Goal: Navigation & Orientation: Find specific page/section

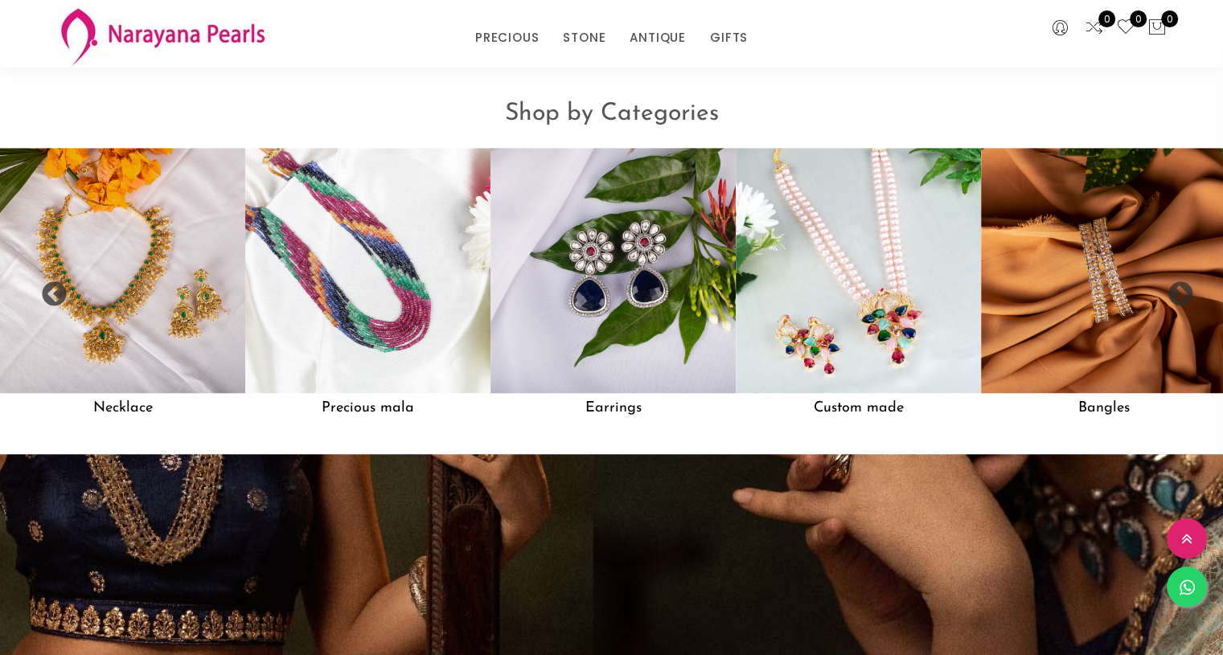
scroll to position [1356, 0]
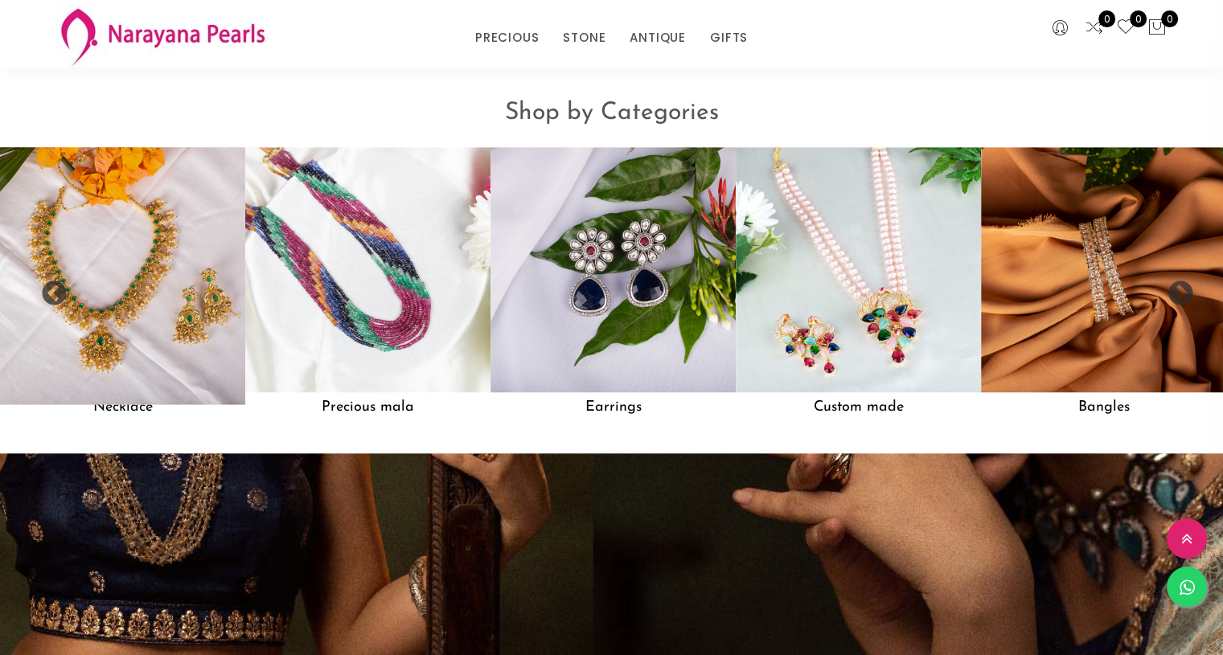
click at [132, 334] on img at bounding box center [123, 270] width 270 height 270
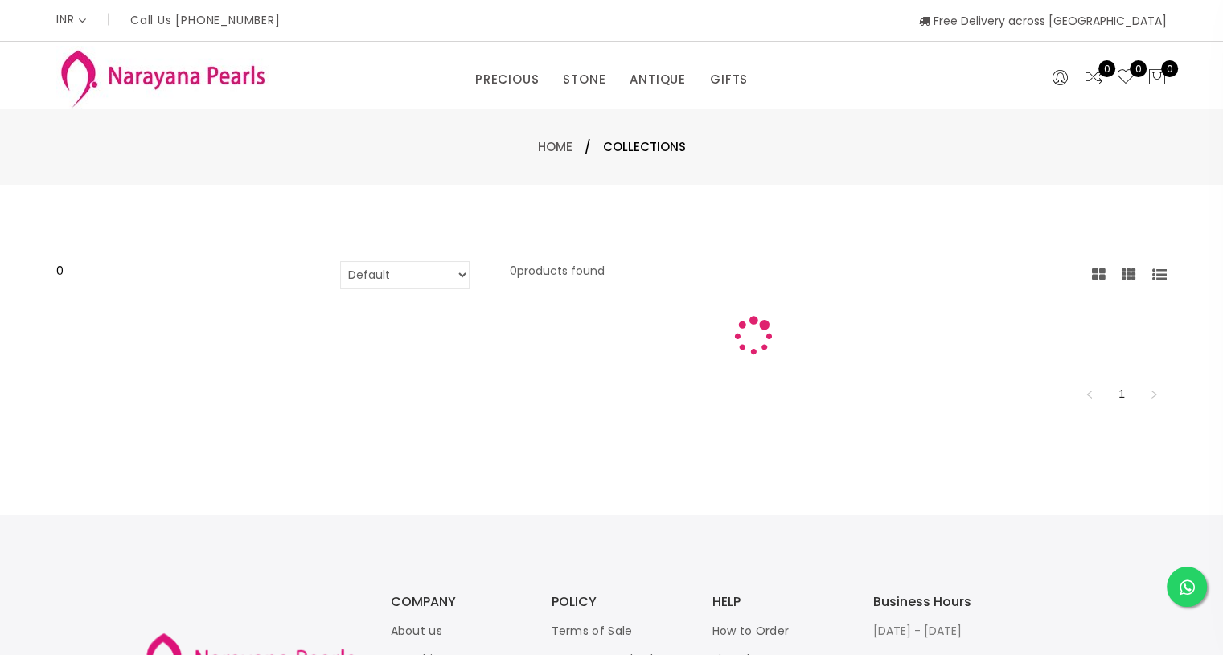
click at [158, 76] on img at bounding box center [162, 78] width 212 height 64
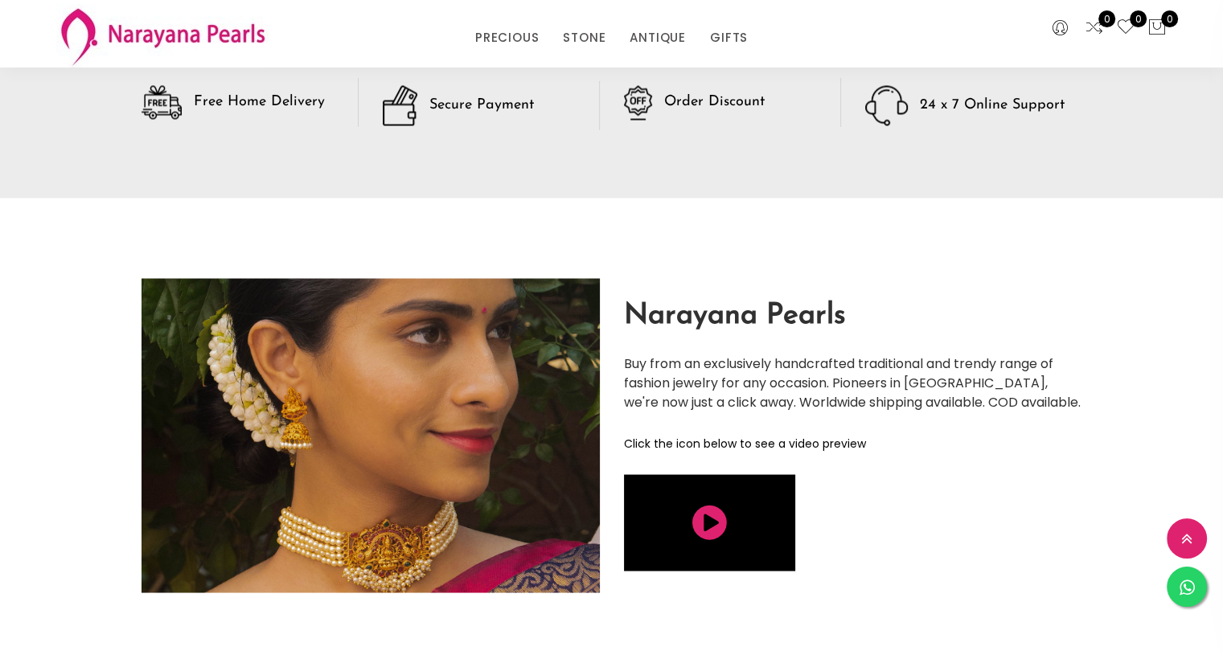
scroll to position [3005, 0]
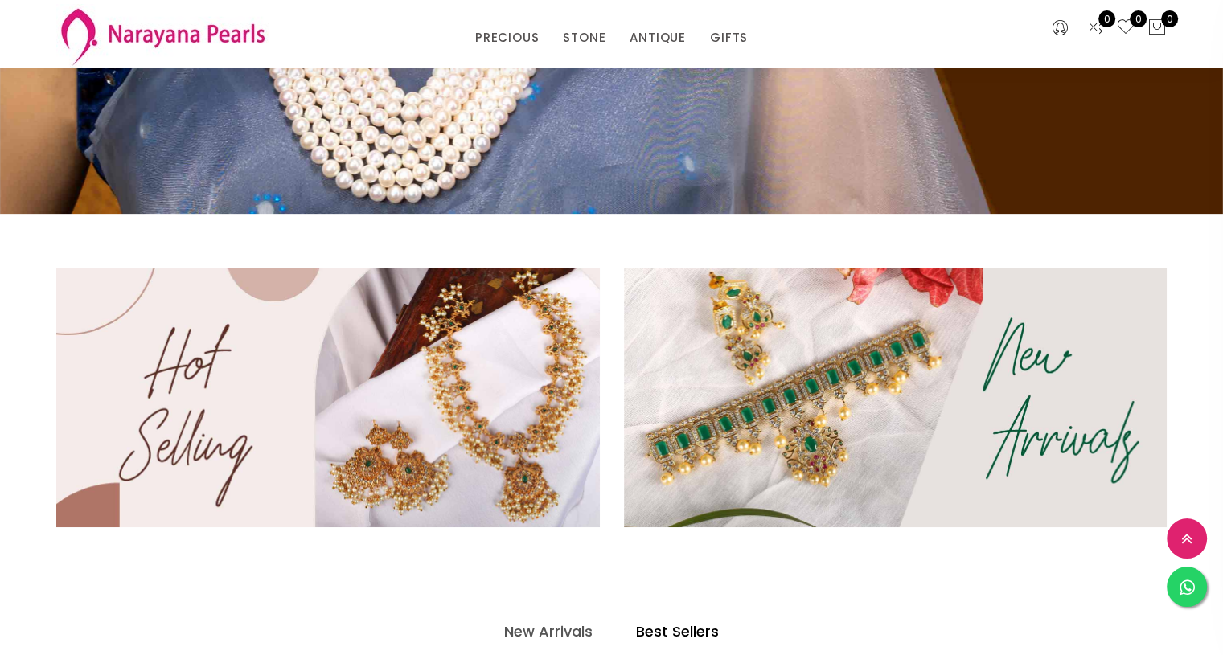
scroll to position [238, 0]
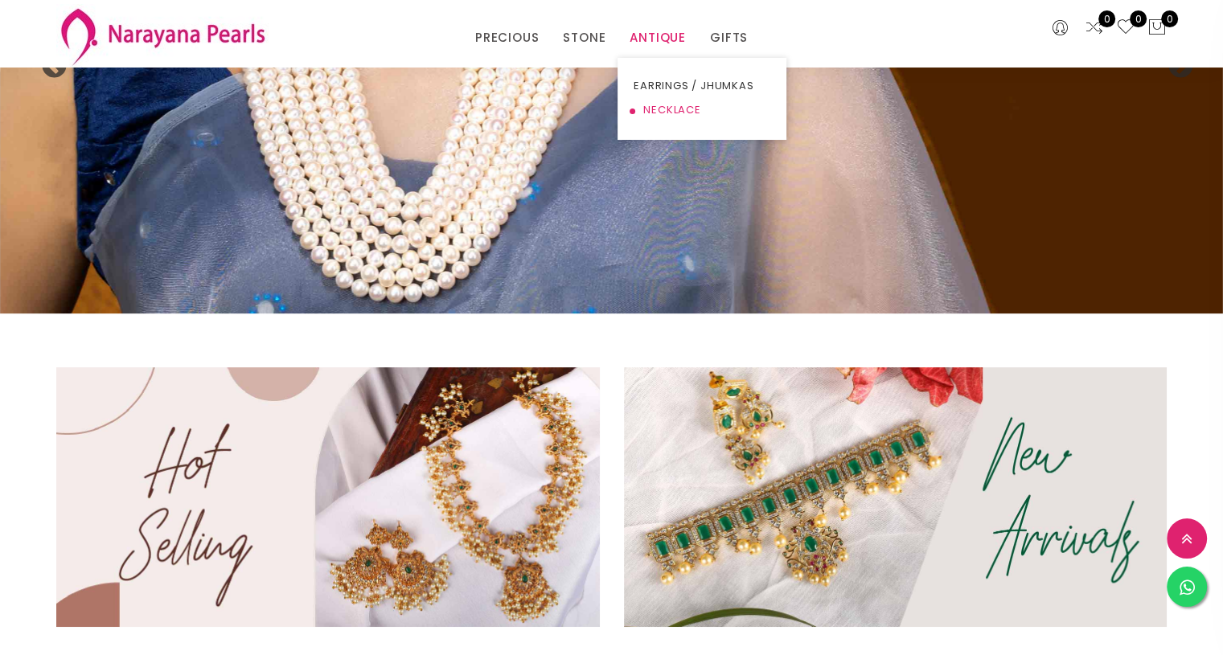
click at [651, 109] on link "NECKLACE" at bounding box center [702, 110] width 137 height 24
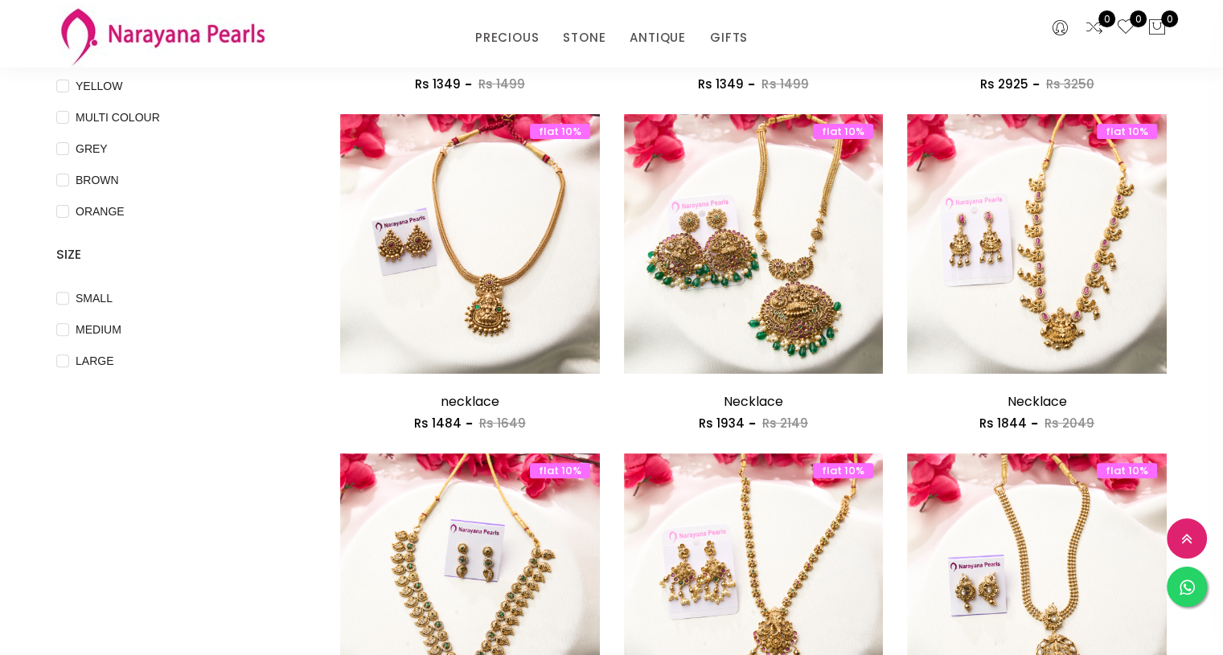
scroll to position [459, 0]
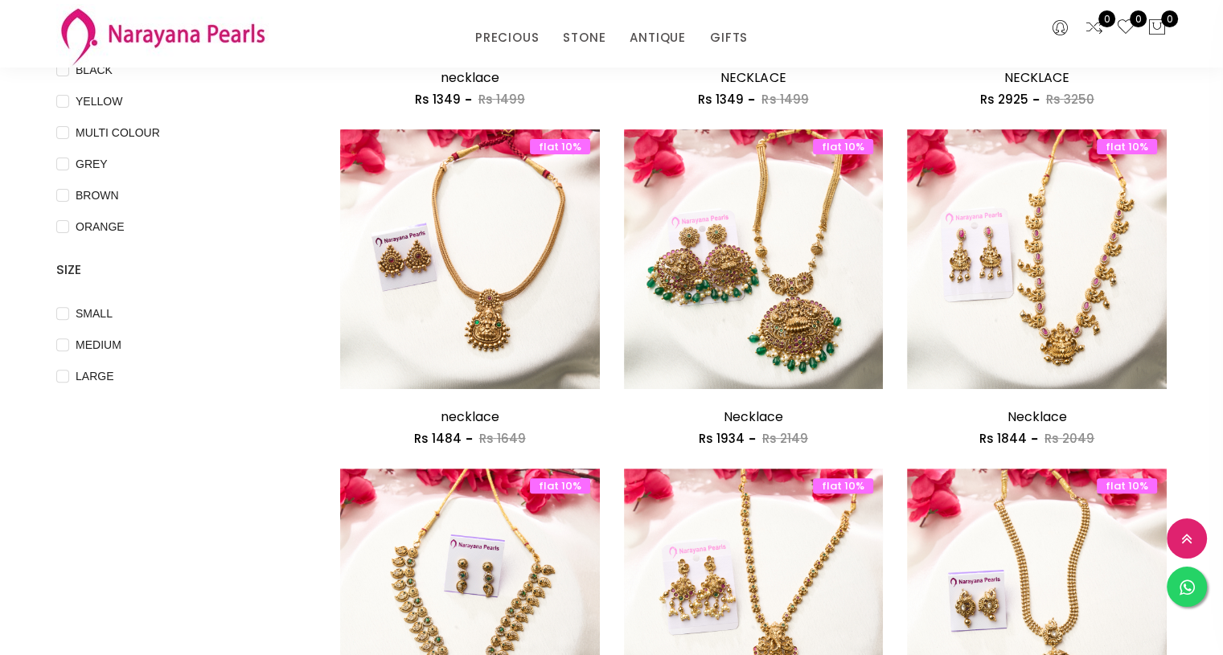
click at [138, 42] on img at bounding box center [162, 36] width 212 height 64
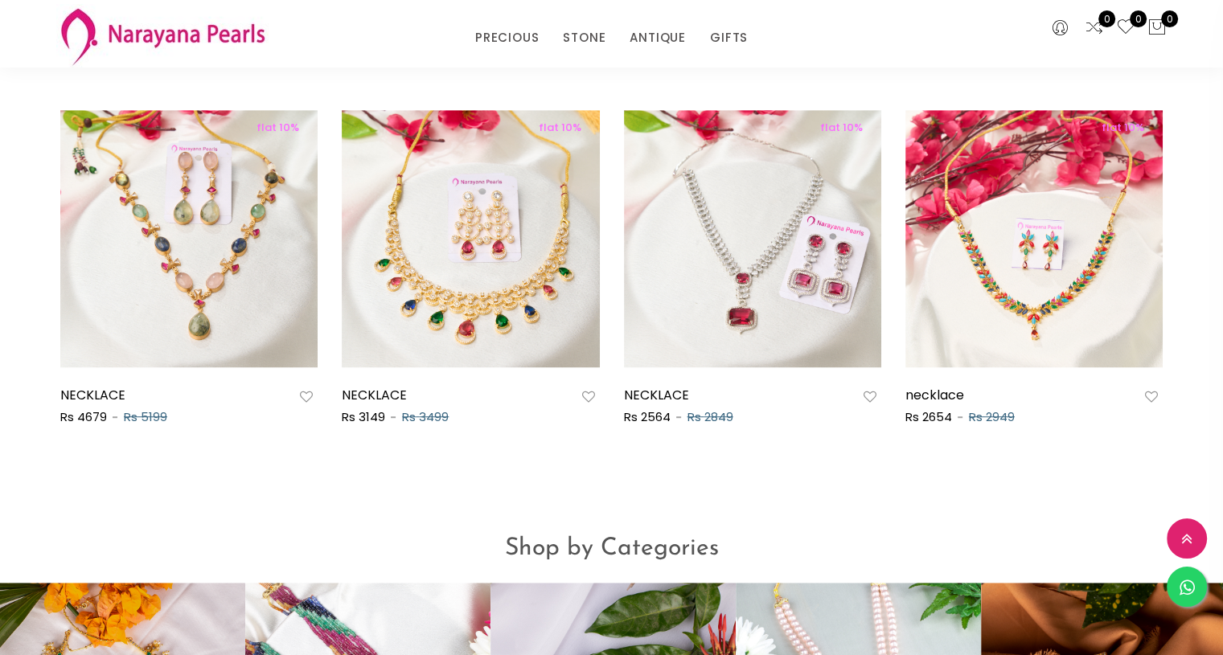
scroll to position [920, 0]
